Goal: Task Accomplishment & Management: Complete application form

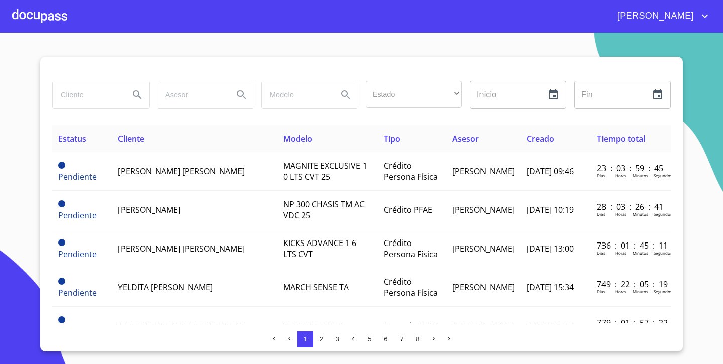
click at [56, 19] on div at bounding box center [39, 16] width 55 height 32
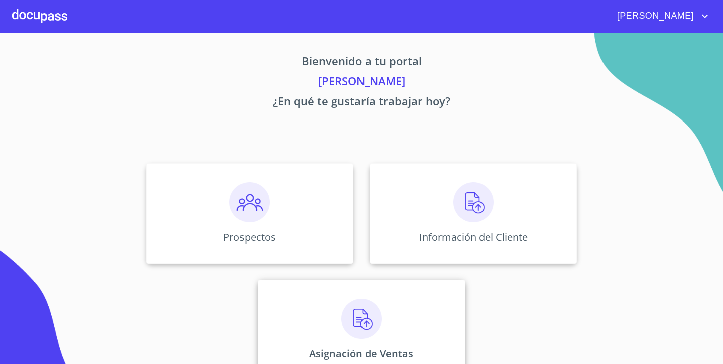
click at [375, 310] on img at bounding box center [362, 319] width 40 height 40
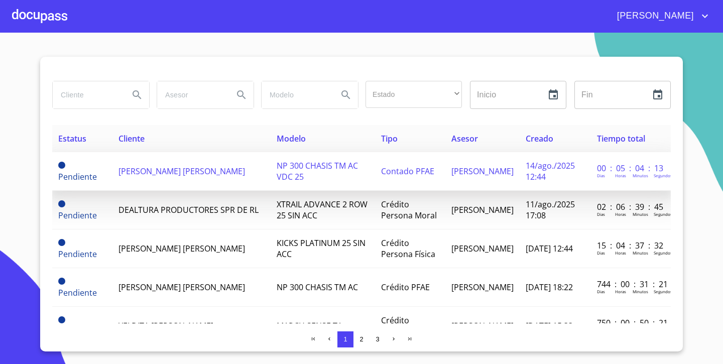
click at [137, 178] on td "[PERSON_NAME] [PERSON_NAME]" at bounding box center [192, 171] width 158 height 39
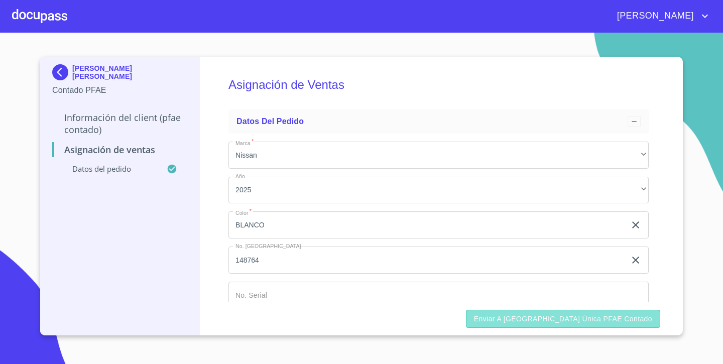
click at [610, 317] on span "Enviar a [GEOGRAPHIC_DATA] única PFAE contado" at bounding box center [563, 319] width 178 height 13
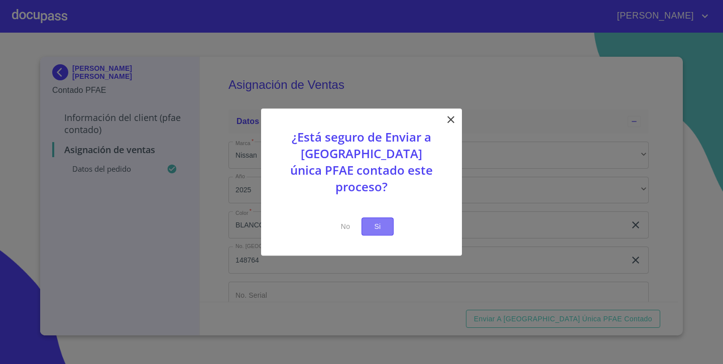
click at [383, 221] on span "Si" at bounding box center [378, 227] width 16 height 13
